Goal: Information Seeking & Learning: Find specific fact

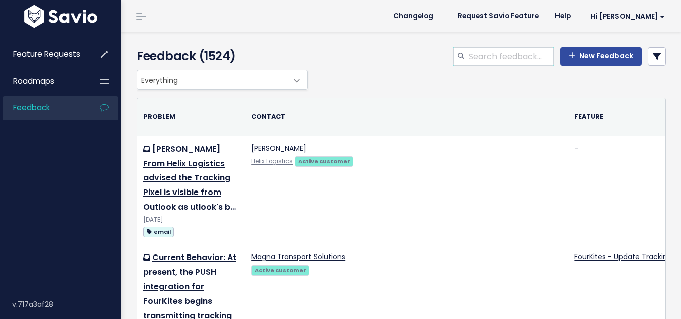
click at [504, 58] on input "search" at bounding box center [511, 56] width 86 height 18
type input "actual delivery date"
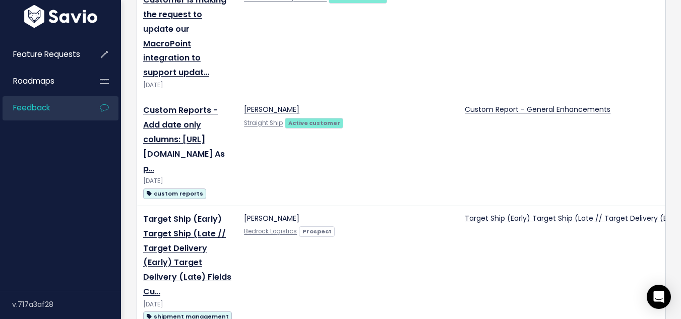
scroll to position [806, 0]
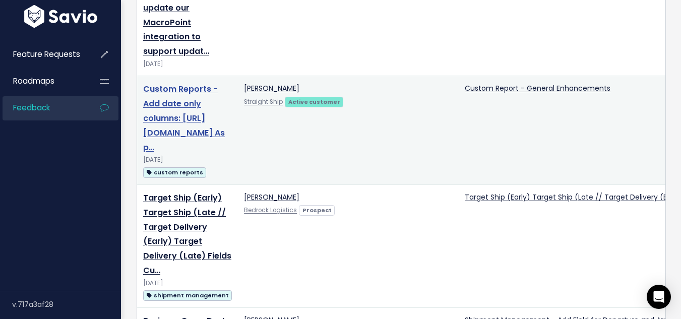
drag, startPoint x: 171, startPoint y: 112, endPoint x: 165, endPoint y: 101, distance: 12.9
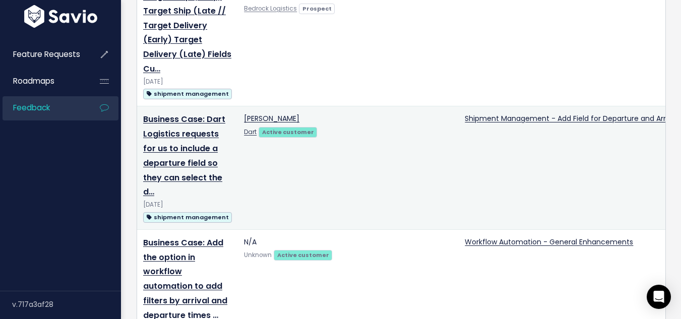
scroll to position [1102, 0]
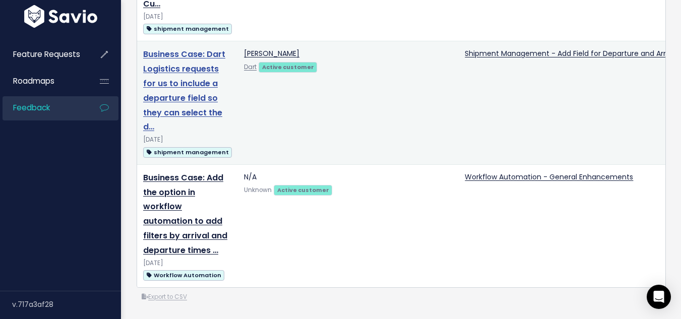
click at [192, 82] on link "Business Case: Dart Logistics requests for us to include a departure field so t…" at bounding box center [184, 90] width 82 height 84
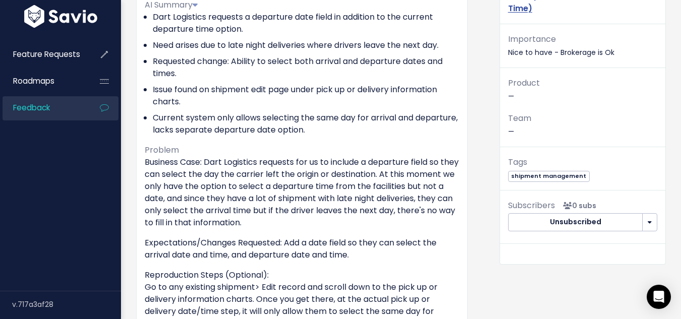
scroll to position [93, 0]
